Goal: Task Accomplishment & Management: Manage account settings

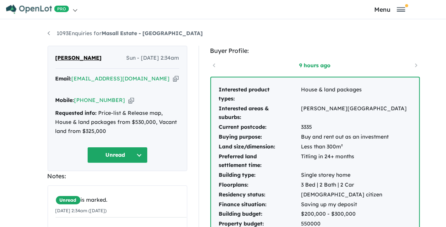
click at [94, 147] on button "Unread" at bounding box center [117, 155] width 60 height 16
click at [91, 182] on button "Assigned" at bounding box center [121, 190] width 66 height 17
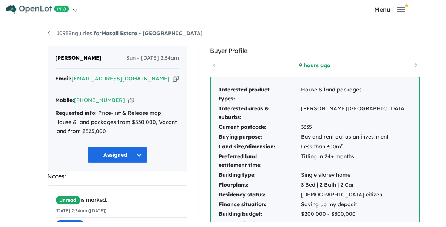
click at [67, 37] on link "1093 Enquiries for Masall Estate - Fraser Rise" at bounding box center [126, 33] width 156 height 7
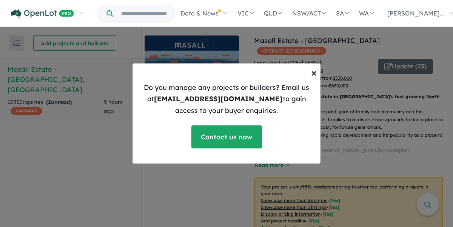
click at [314, 72] on span "×" at bounding box center [314, 72] width 6 height 13
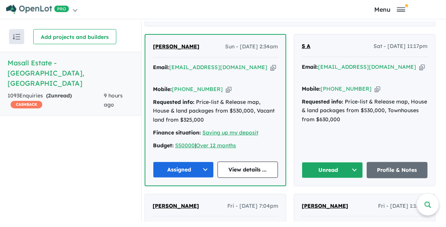
scroll to position [377, 0]
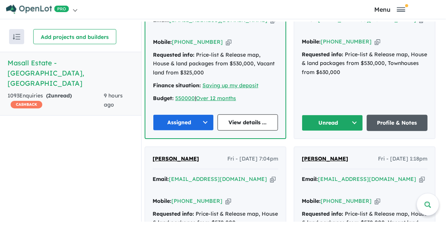
click at [397, 125] on link "Profile & Notes" at bounding box center [397, 123] width 61 height 16
click at [335, 120] on button "Unread" at bounding box center [332, 123] width 61 height 16
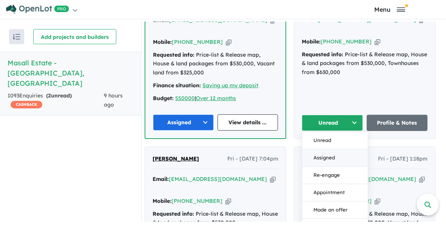
click at [328, 162] on button "Assigned" at bounding box center [335, 157] width 66 height 17
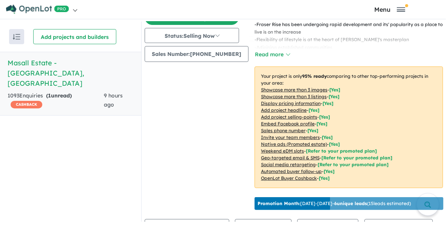
scroll to position [0, 0]
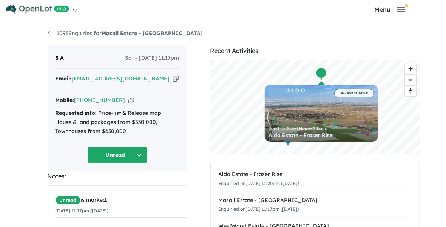
click at [93, 147] on button "Unread" at bounding box center [117, 155] width 60 height 16
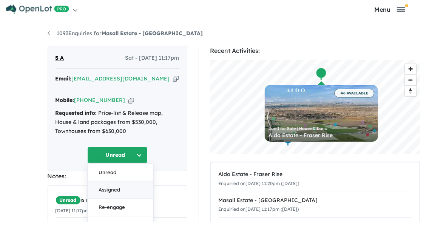
click at [90, 182] on button "Assigned" at bounding box center [121, 190] width 66 height 17
